Goal: Information Seeking & Learning: Learn about a topic

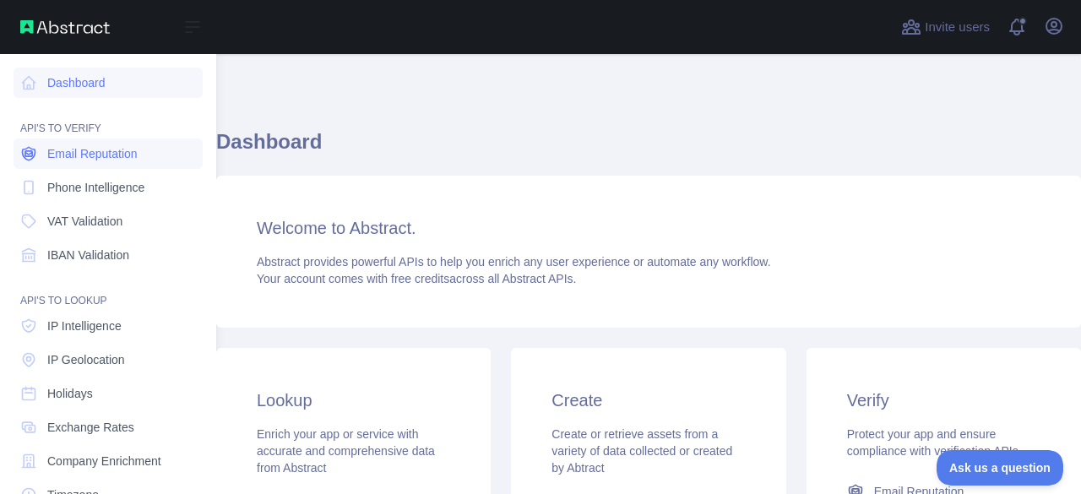
click at [54, 160] on span "Email Reputation" at bounding box center [92, 153] width 90 height 17
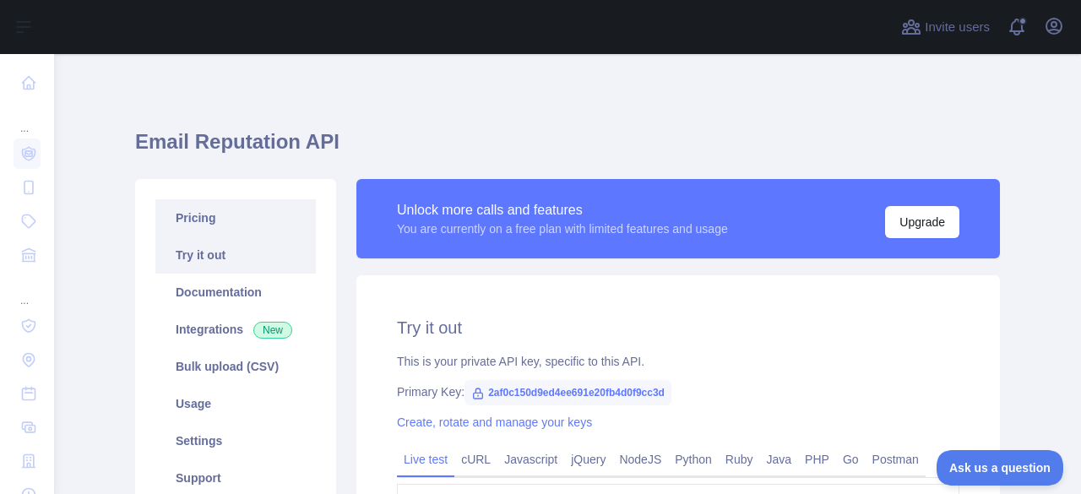
click at [209, 214] on link "Pricing" at bounding box center [235, 217] width 160 height 37
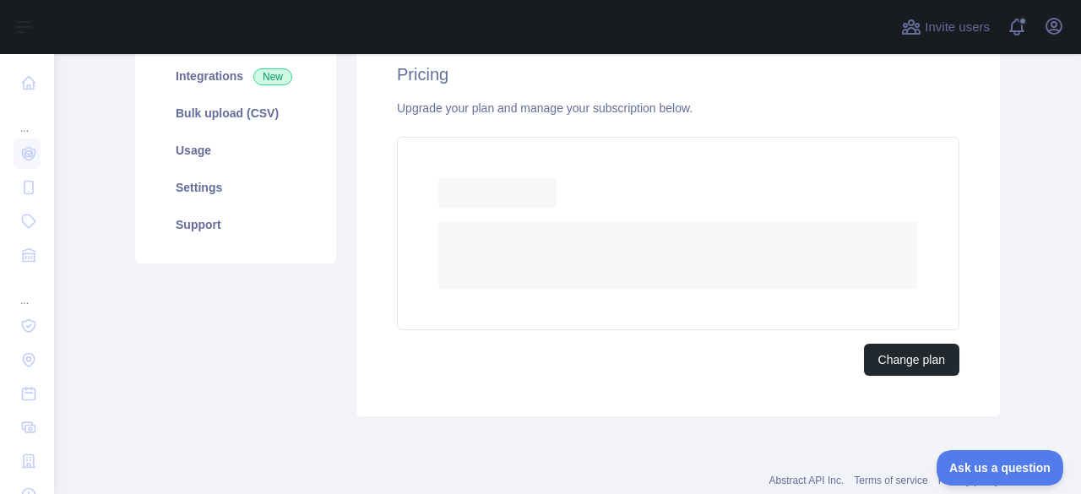
scroll to position [252, 0]
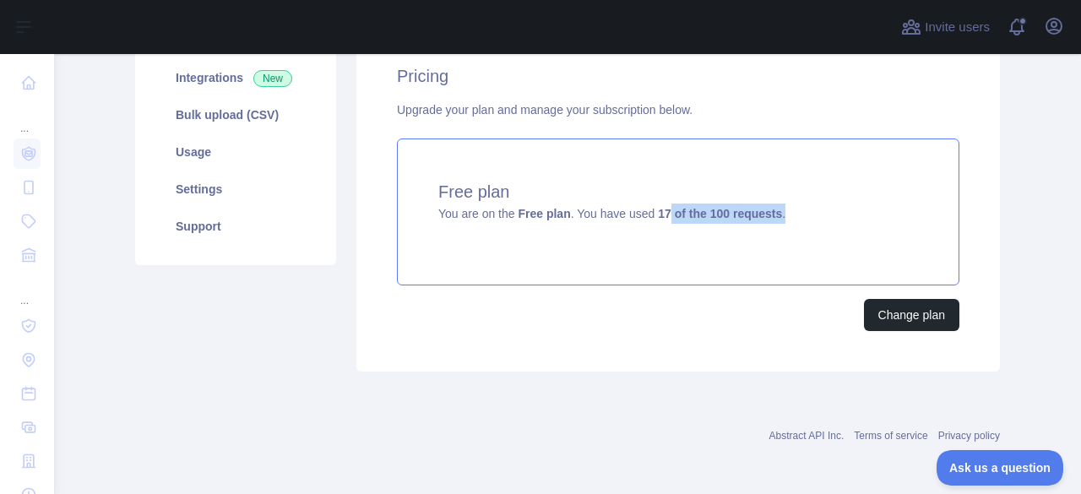
drag, startPoint x: 660, startPoint y: 216, endPoint x: 795, endPoint y: 212, distance: 135.2
click at [795, 212] on div "Free plan You are on the Free plan . You have used 17 of the 100 requests ." at bounding box center [678, 211] width 562 height 147
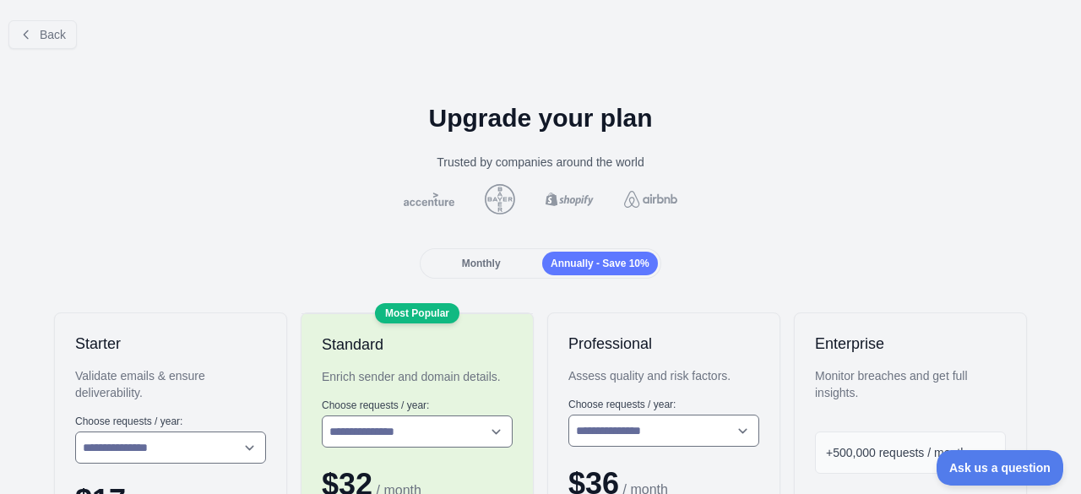
scroll to position [253, 0]
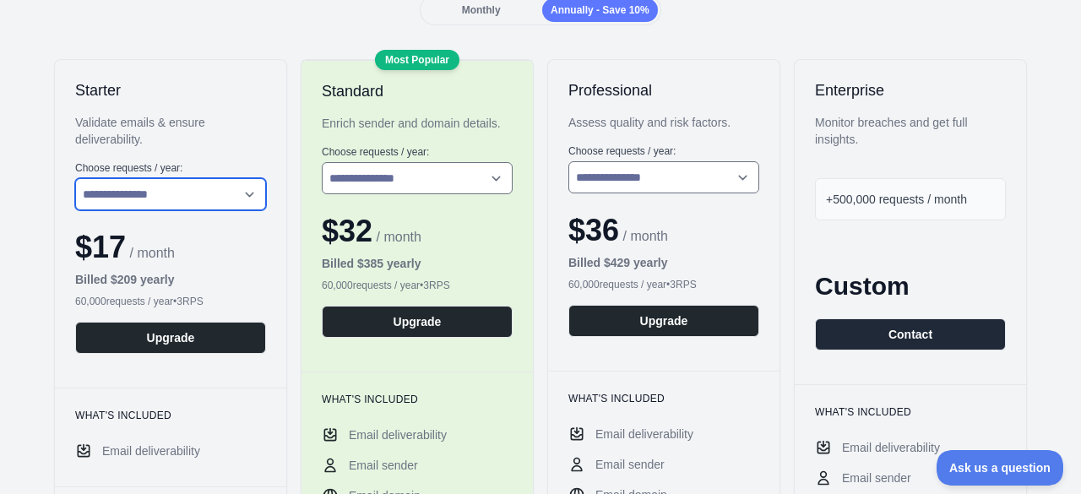
click at [220, 193] on select "**********" at bounding box center [170, 194] width 191 height 32
click at [75, 178] on select "**********" at bounding box center [170, 194] width 191 height 32
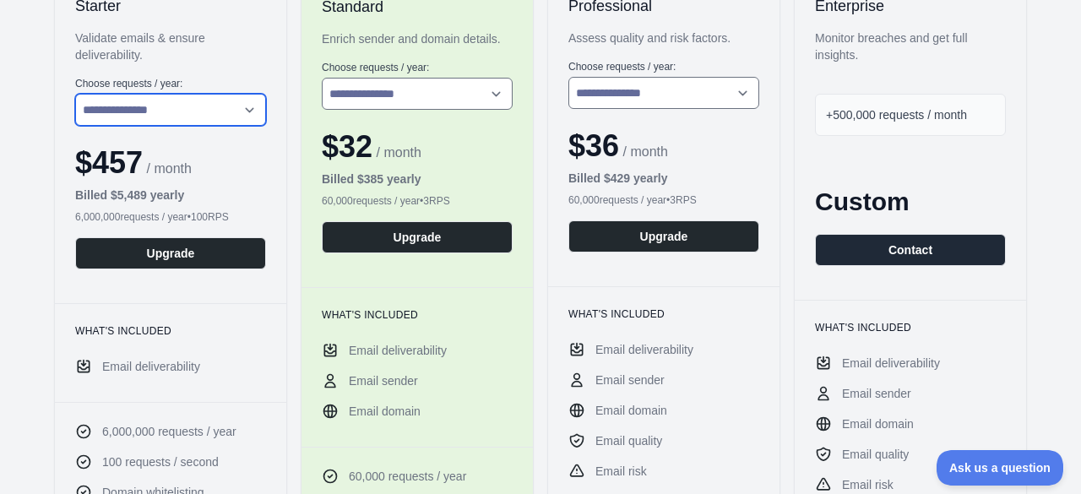
click at [214, 111] on select "**********" at bounding box center [170, 110] width 191 height 32
select select "*"
click at [75, 94] on select "**********" at bounding box center [170, 110] width 191 height 32
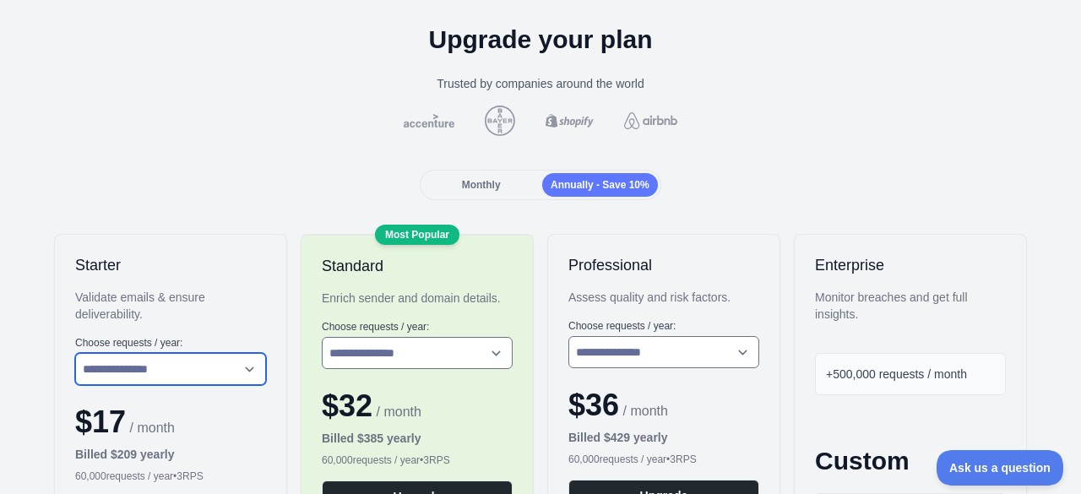
scroll to position [0, 0]
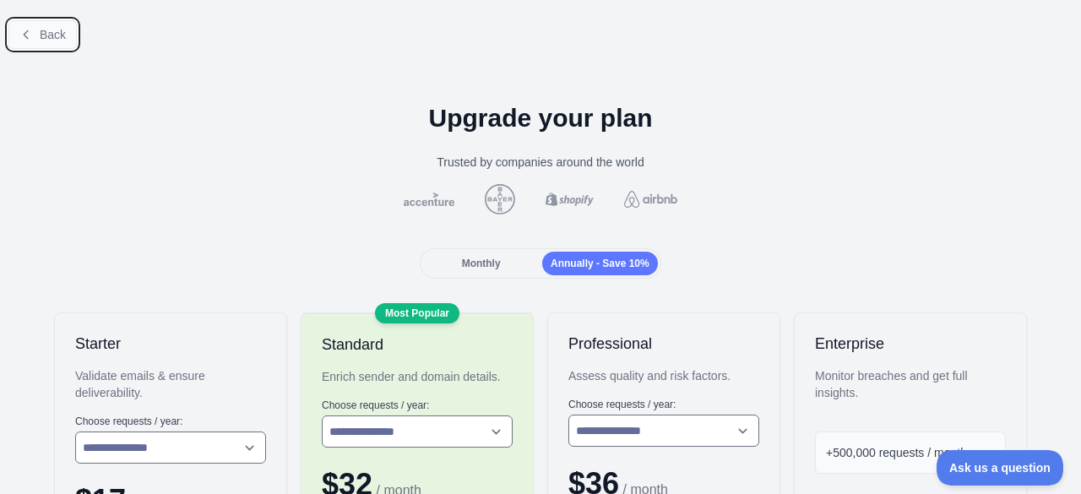
click at [41, 31] on span "Back" at bounding box center [53, 35] width 26 height 14
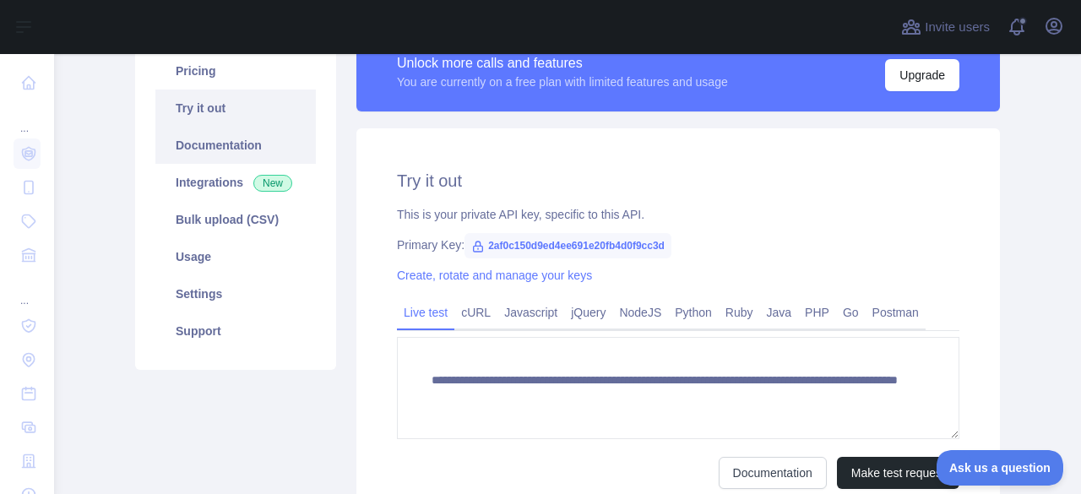
click at [223, 155] on link "Documentation" at bounding box center [235, 145] width 160 height 37
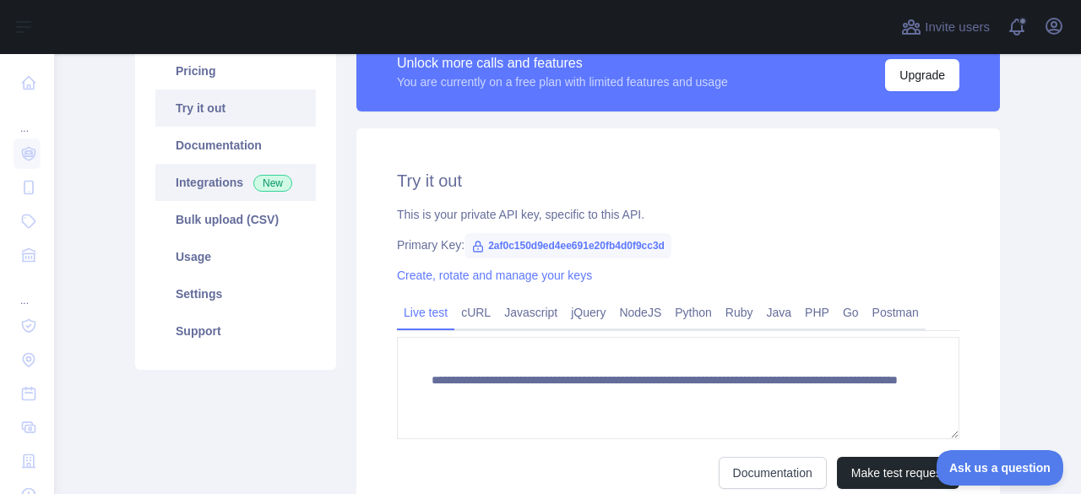
click at [206, 180] on link "Integrations New" at bounding box center [235, 182] width 160 height 37
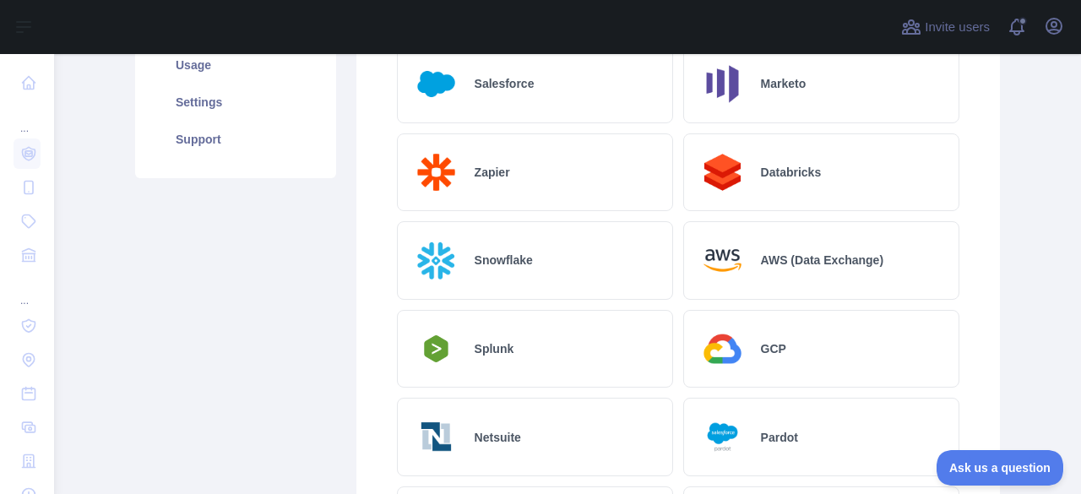
scroll to position [147, 0]
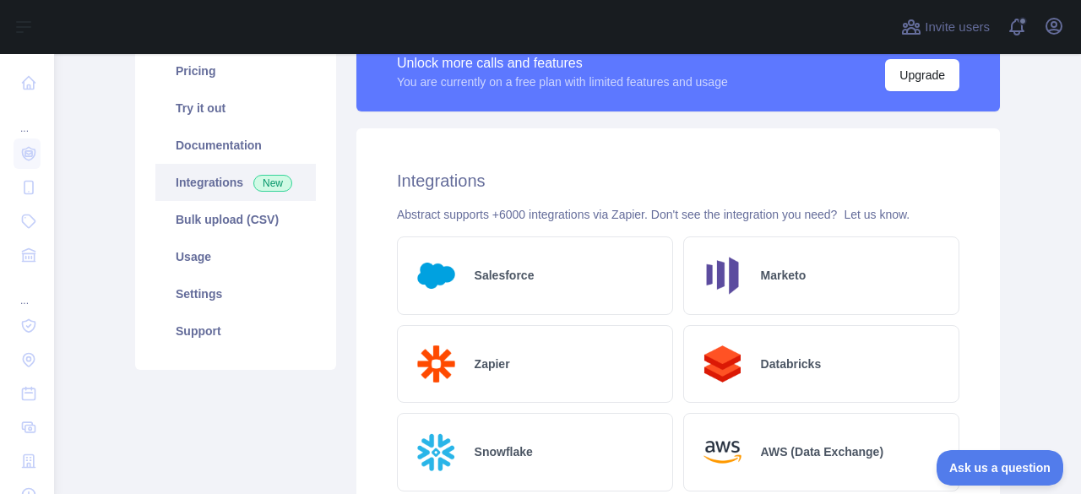
click at [483, 289] on div "Salesforce" at bounding box center [535, 275] width 276 height 79
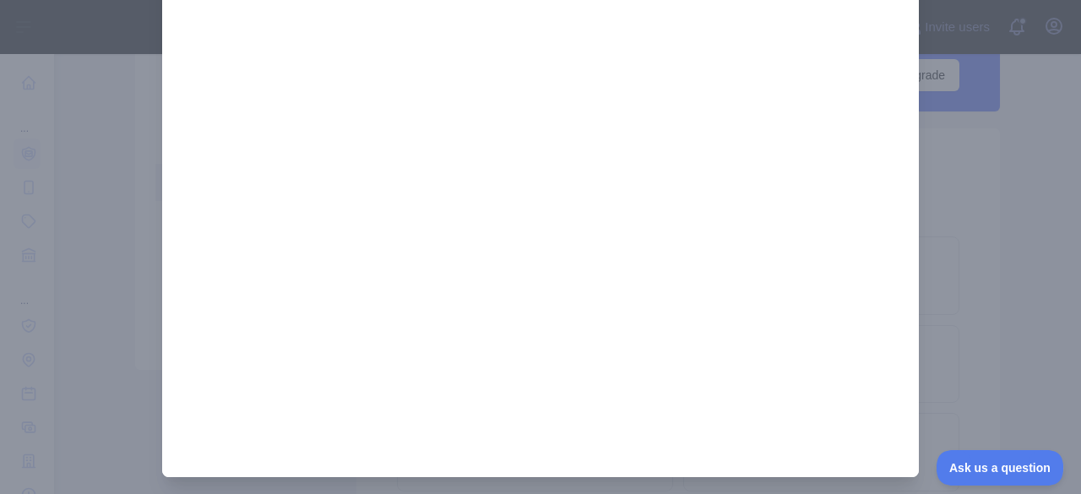
scroll to position [275, 0]
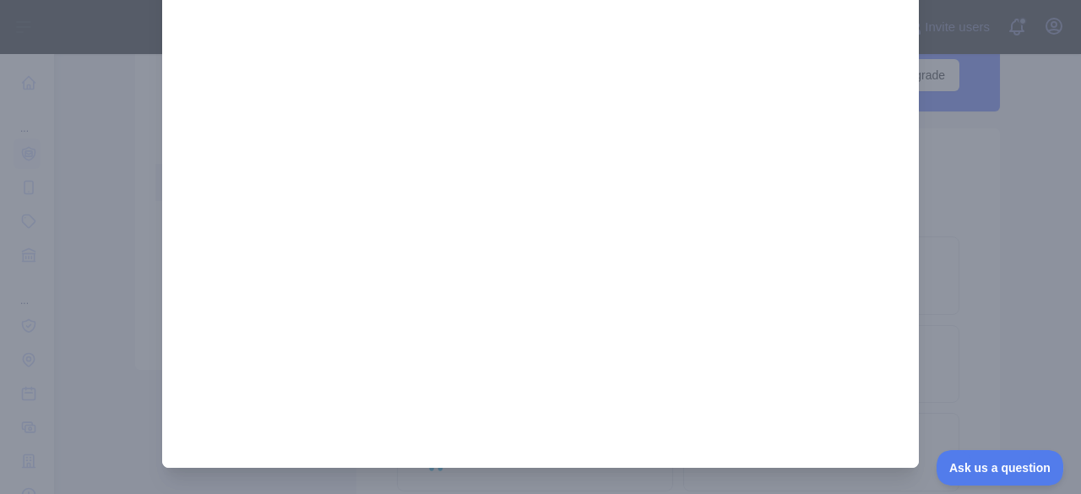
click at [1049, 215] on div at bounding box center [540, 247] width 1081 height 494
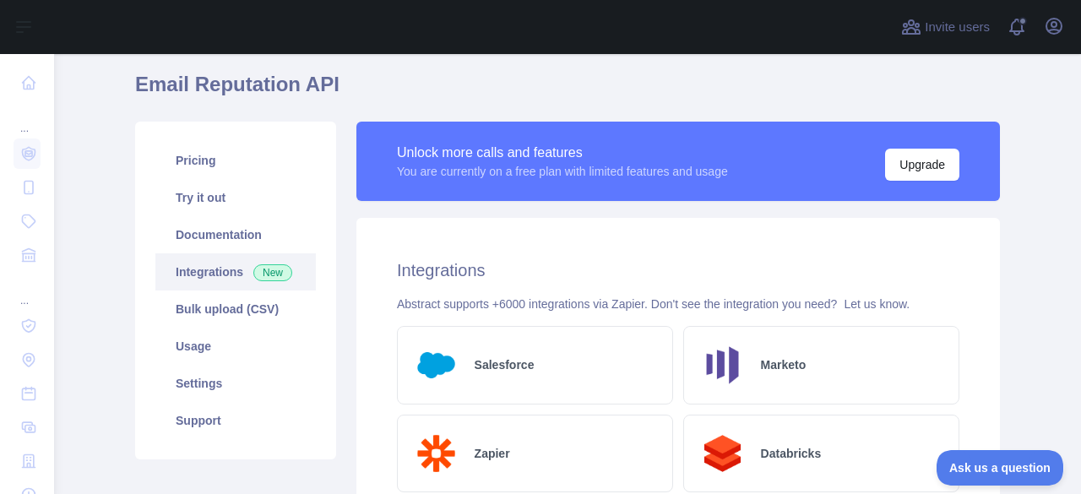
scroll to position [84, 0]
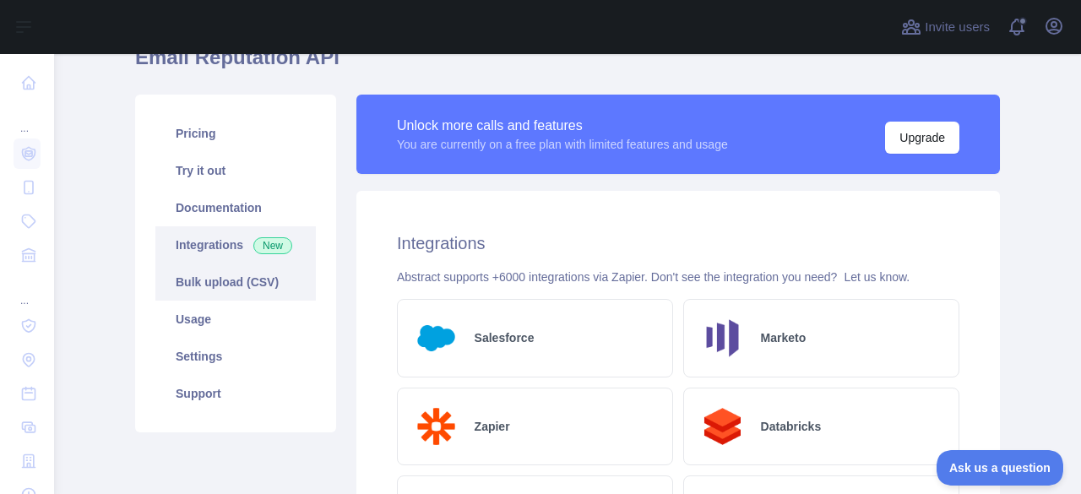
click at [176, 281] on link "Bulk upload (CSV)" at bounding box center [235, 281] width 160 height 37
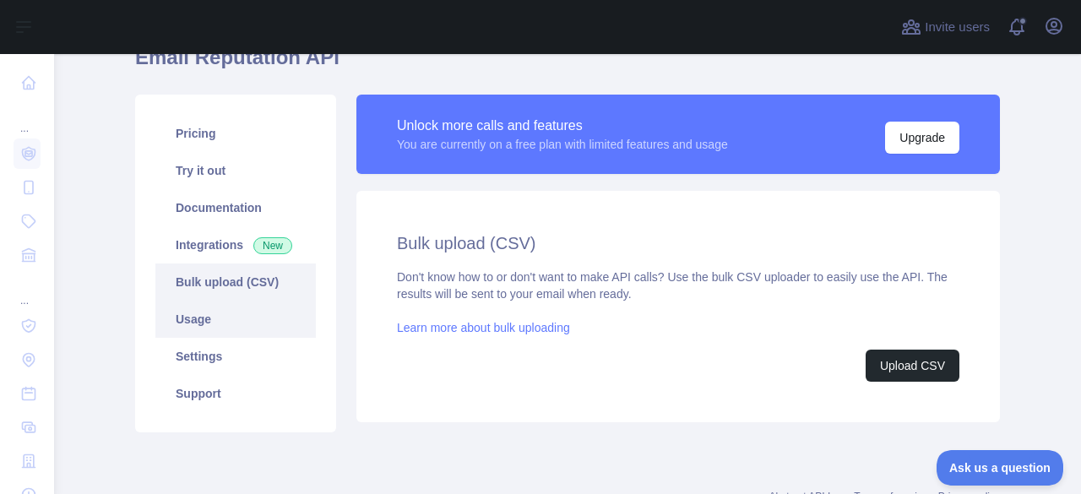
click at [165, 331] on link "Usage" at bounding box center [235, 319] width 160 height 37
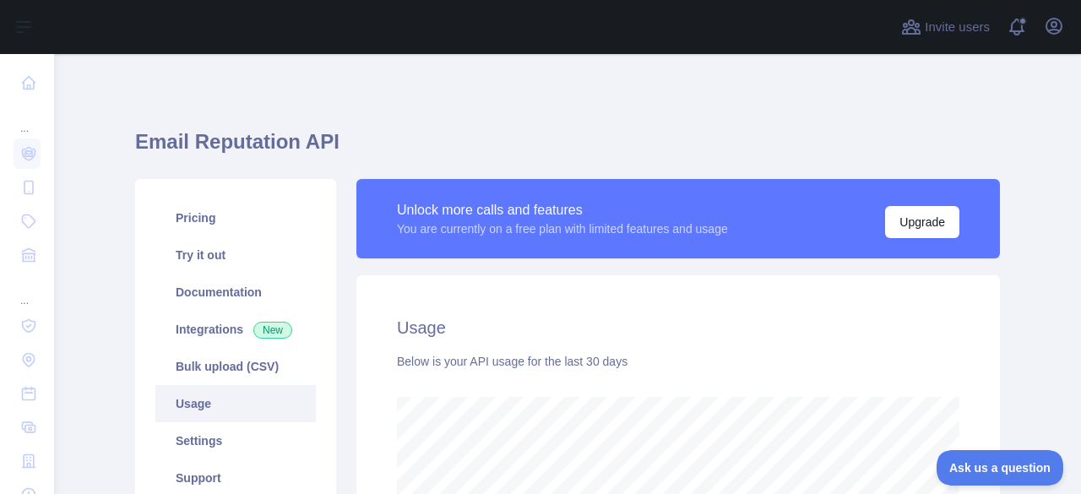
scroll to position [169, 0]
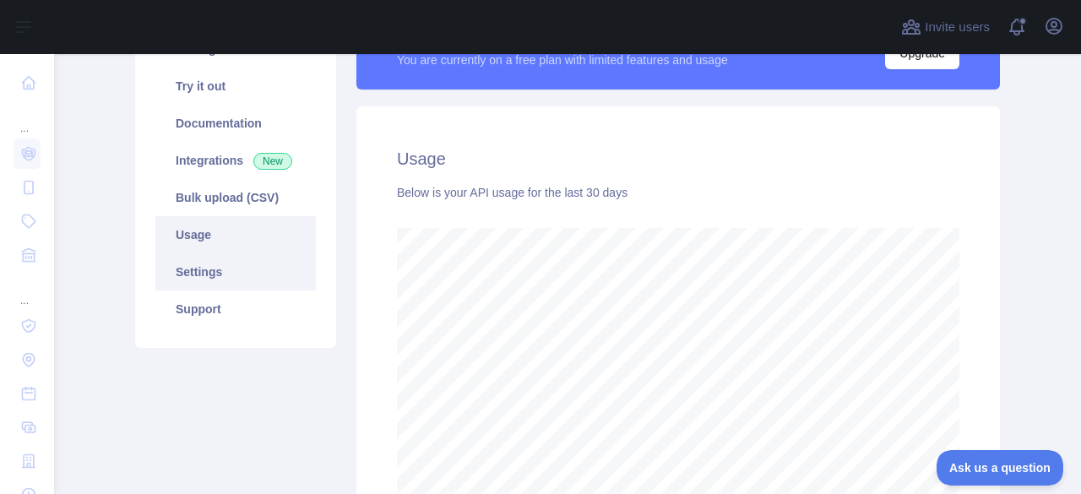
click at [167, 275] on link "Settings" at bounding box center [235, 271] width 160 height 37
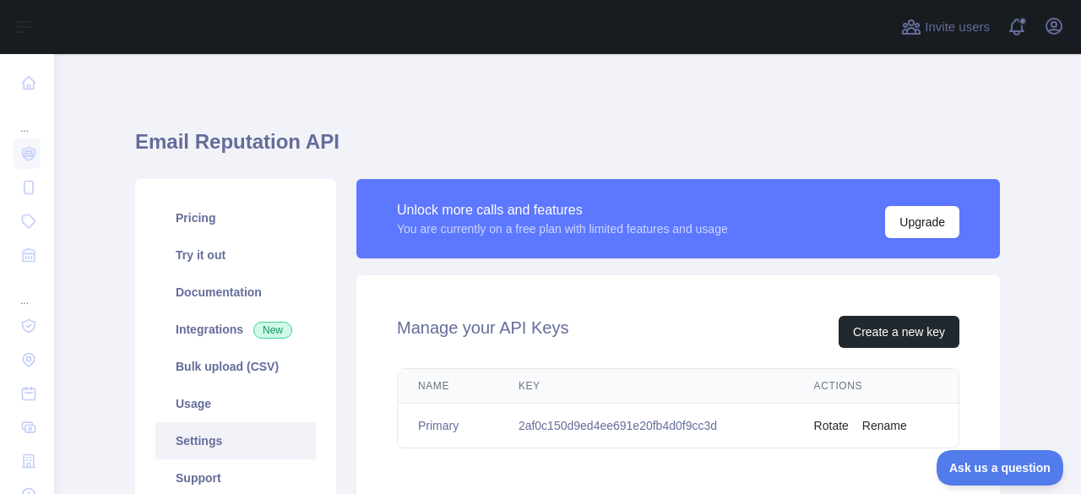
scroll to position [253, 0]
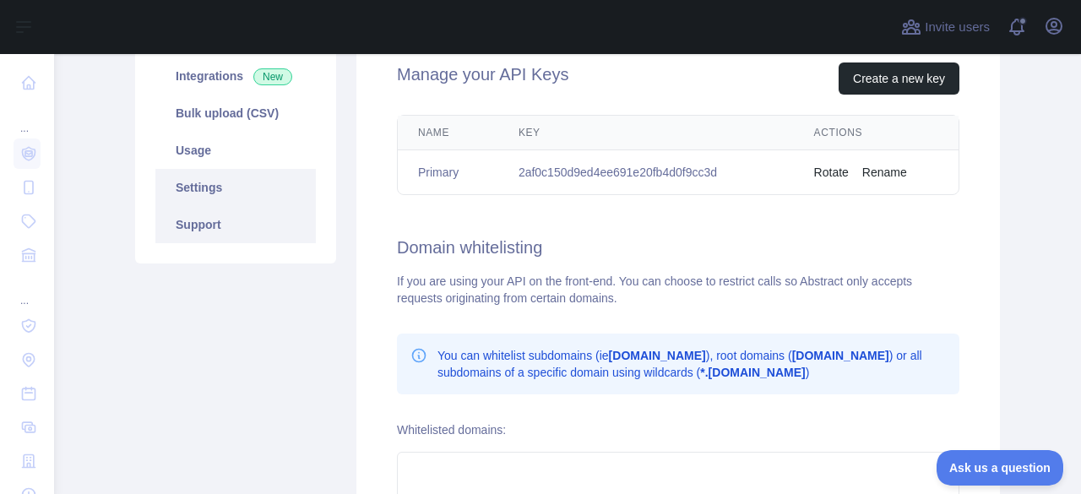
click at [200, 230] on link "Support" at bounding box center [235, 224] width 160 height 37
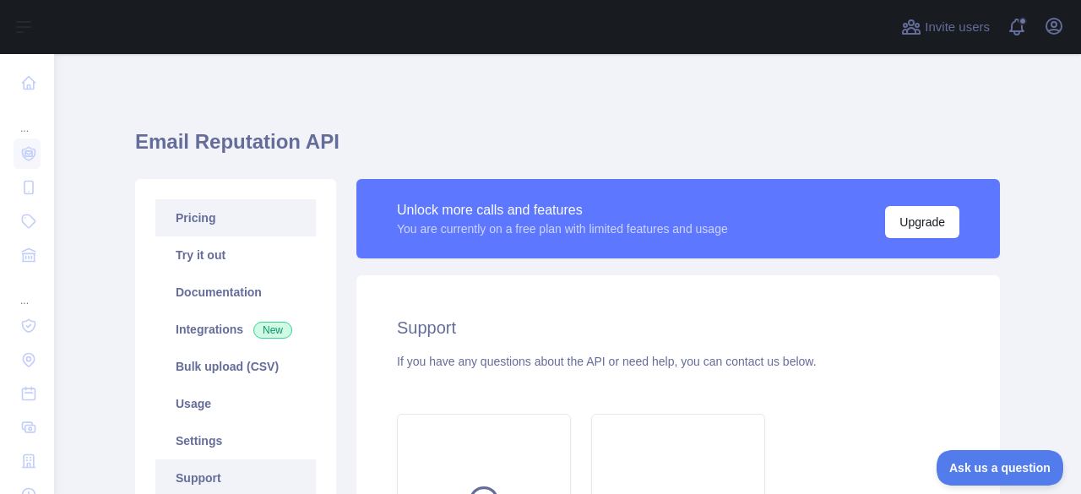
click at [189, 225] on link "Pricing" at bounding box center [235, 217] width 160 height 37
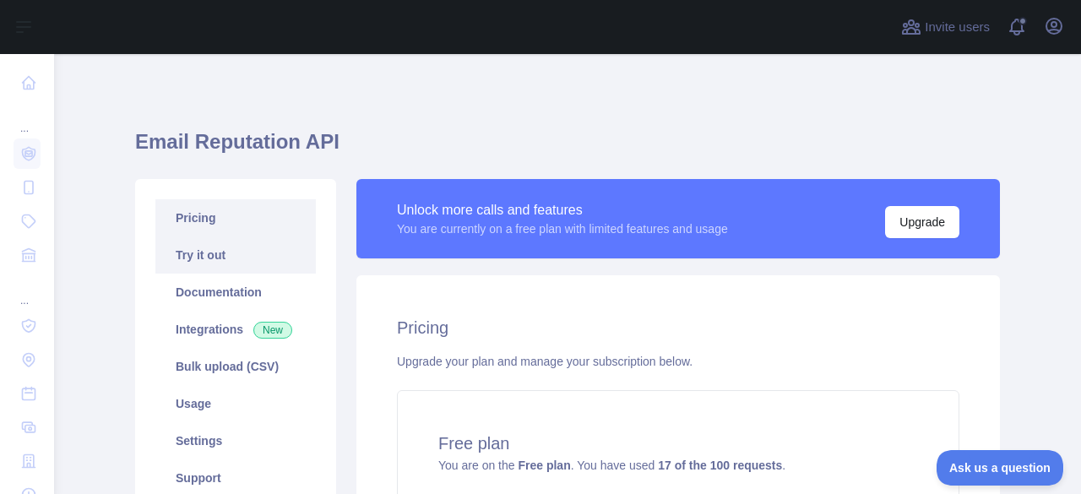
click at [203, 259] on link "Try it out" at bounding box center [235, 254] width 160 height 37
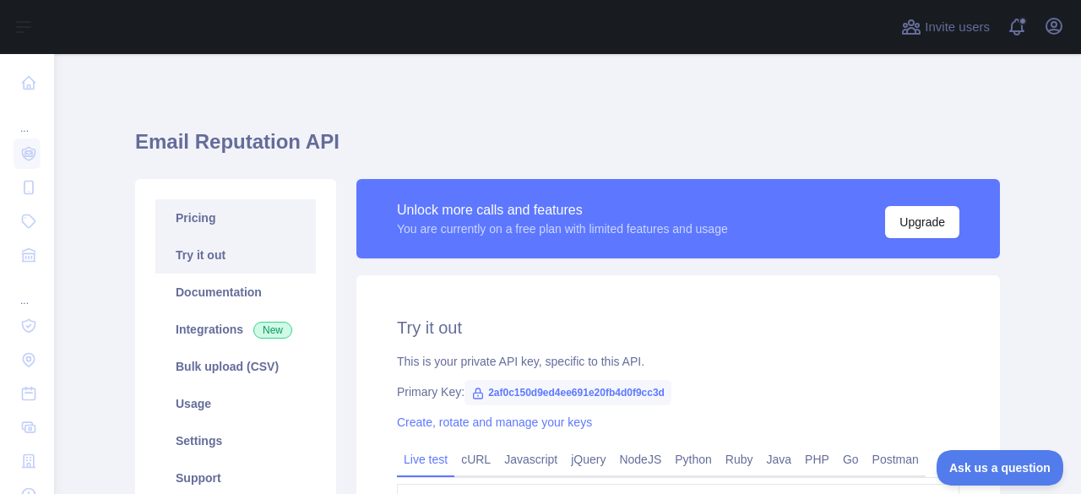
click at [184, 230] on link "Pricing" at bounding box center [235, 217] width 160 height 37
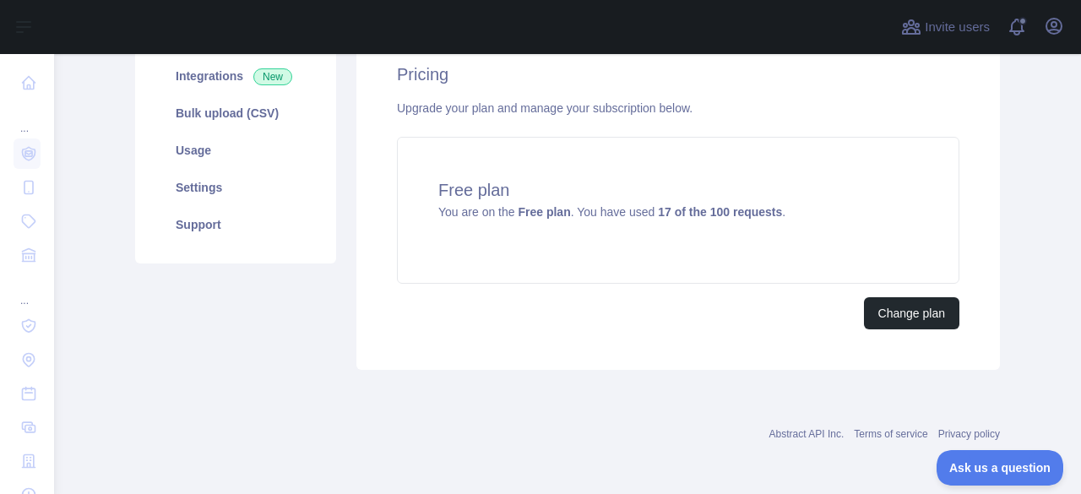
scroll to position [252, 0]
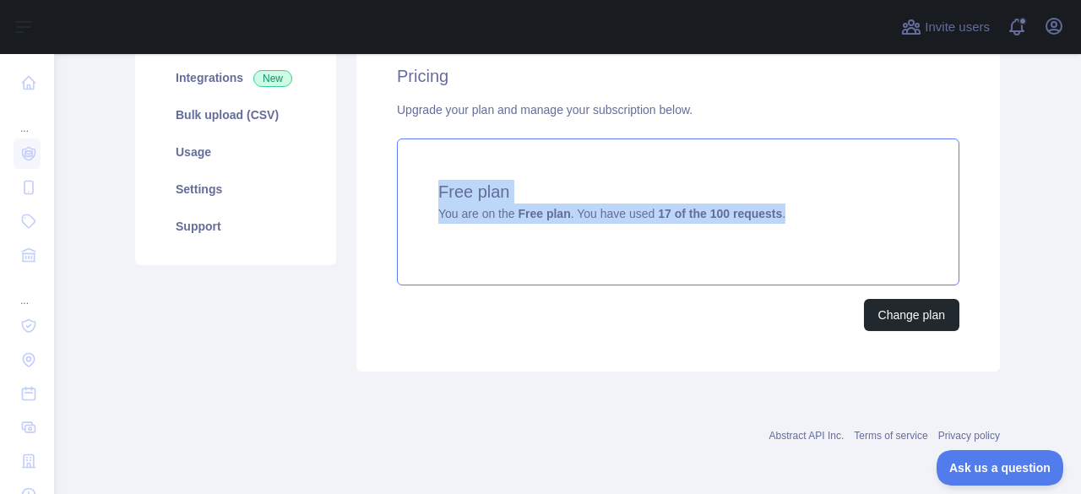
drag, startPoint x: 410, startPoint y: 199, endPoint x: 773, endPoint y: 207, distance: 363.1
click at [773, 207] on div "Free plan You are on the Free plan . You have used 17 of the 100 requests ." at bounding box center [678, 211] width 562 height 147
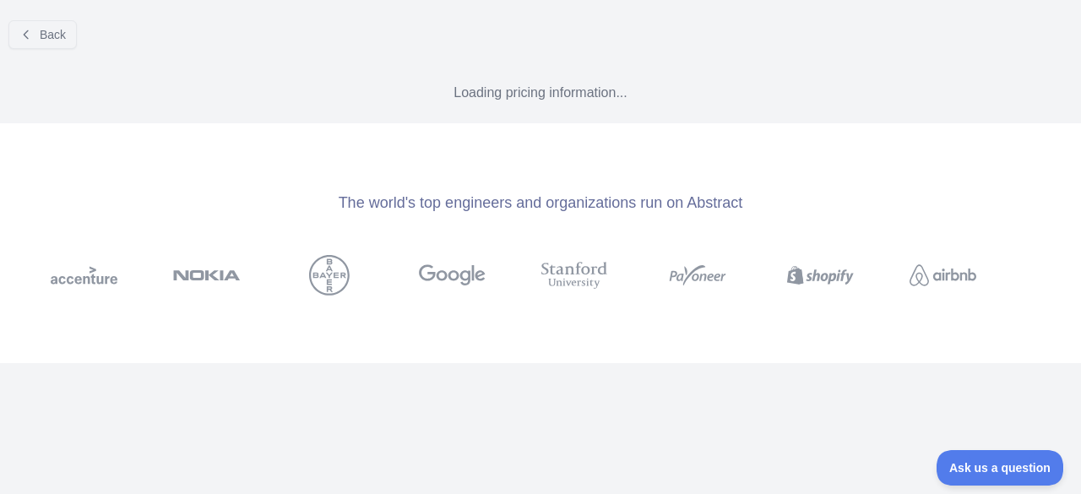
scroll to position [147, 0]
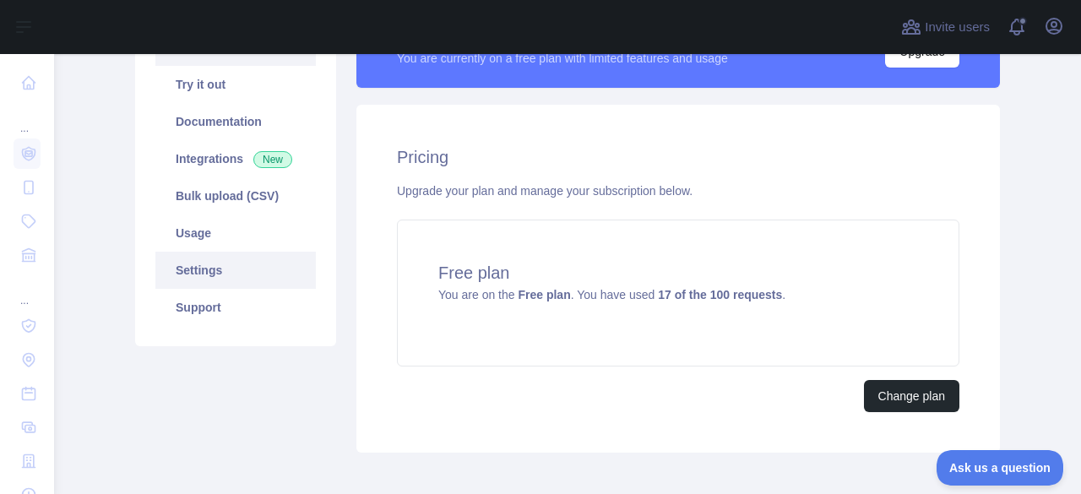
scroll to position [83, 0]
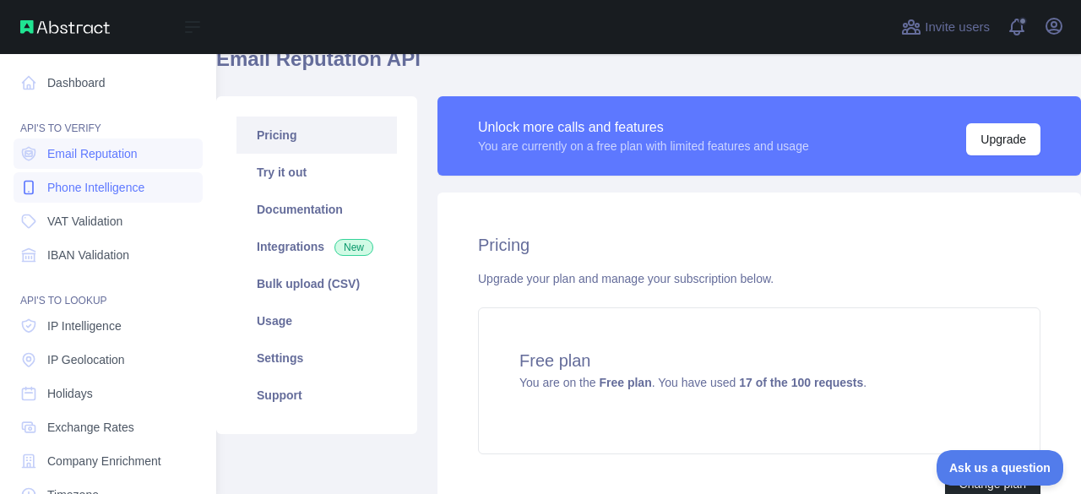
click at [89, 187] on span "Phone Intelligence" at bounding box center [95, 187] width 97 height 17
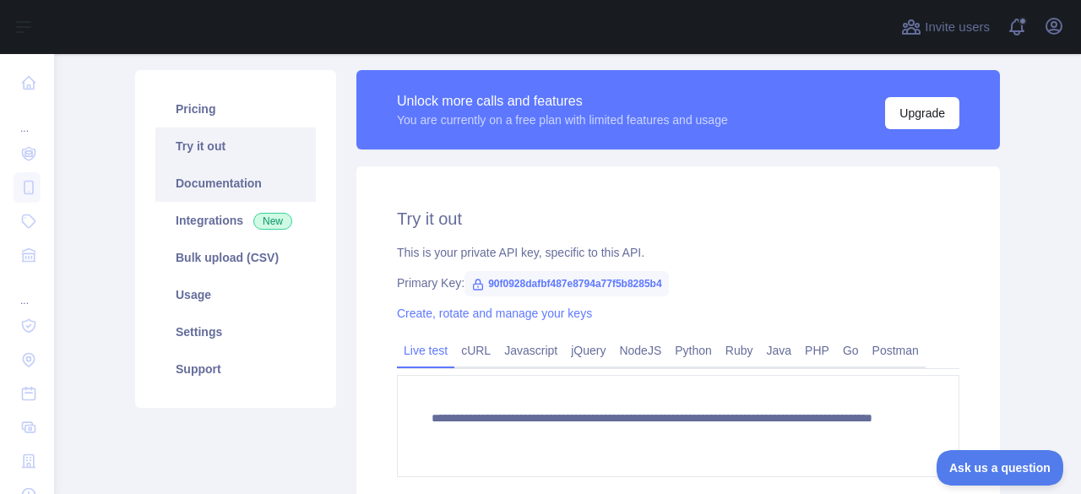
scroll to position [83, 0]
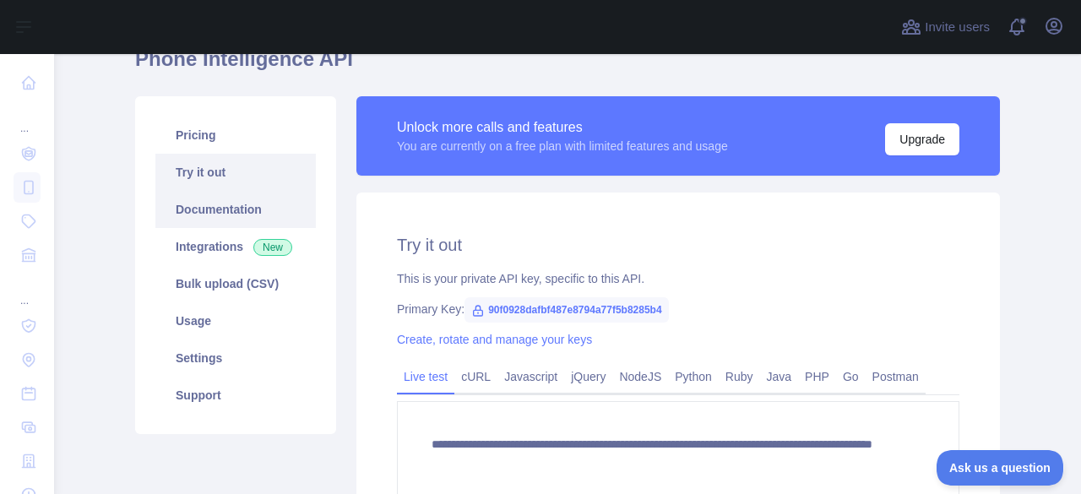
click at [194, 126] on link "Pricing" at bounding box center [235, 135] width 160 height 37
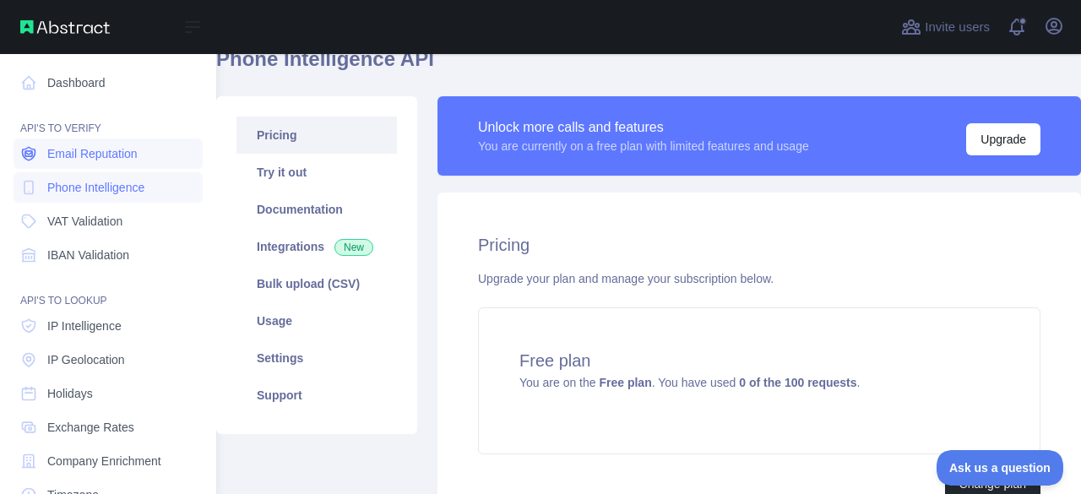
click at [76, 155] on span "Email Reputation" at bounding box center [92, 153] width 90 height 17
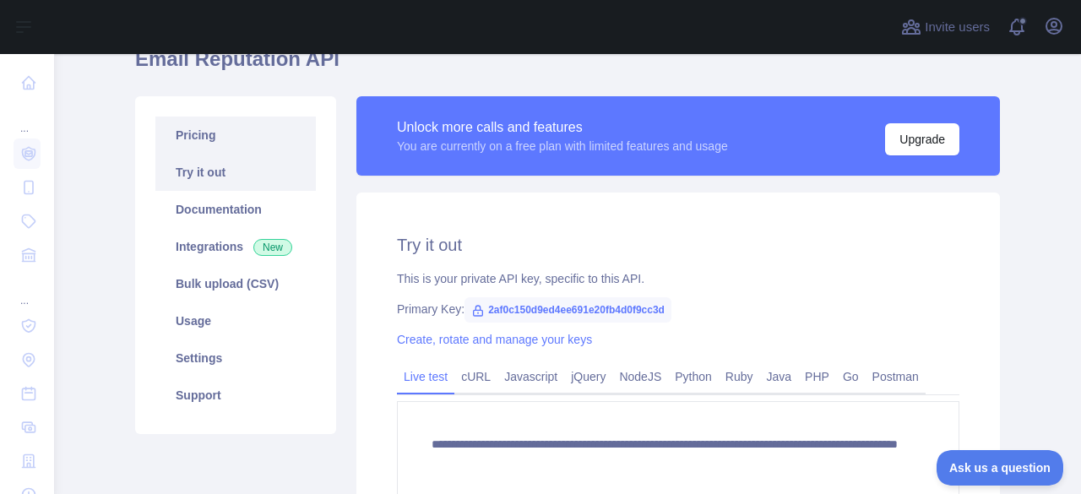
click at [197, 152] on link "Pricing" at bounding box center [235, 135] width 160 height 37
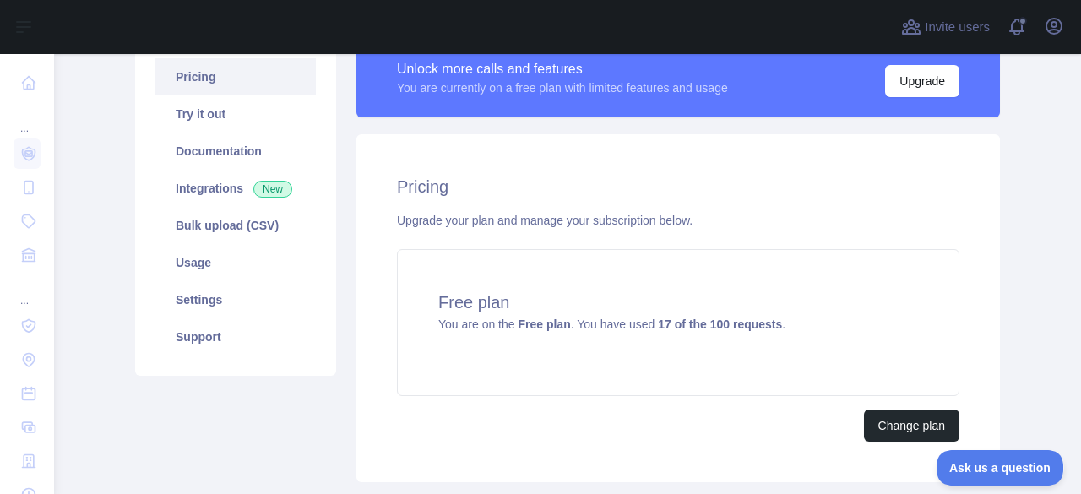
scroll to position [167, 0]
